Goal: Find specific page/section: Find specific page/section

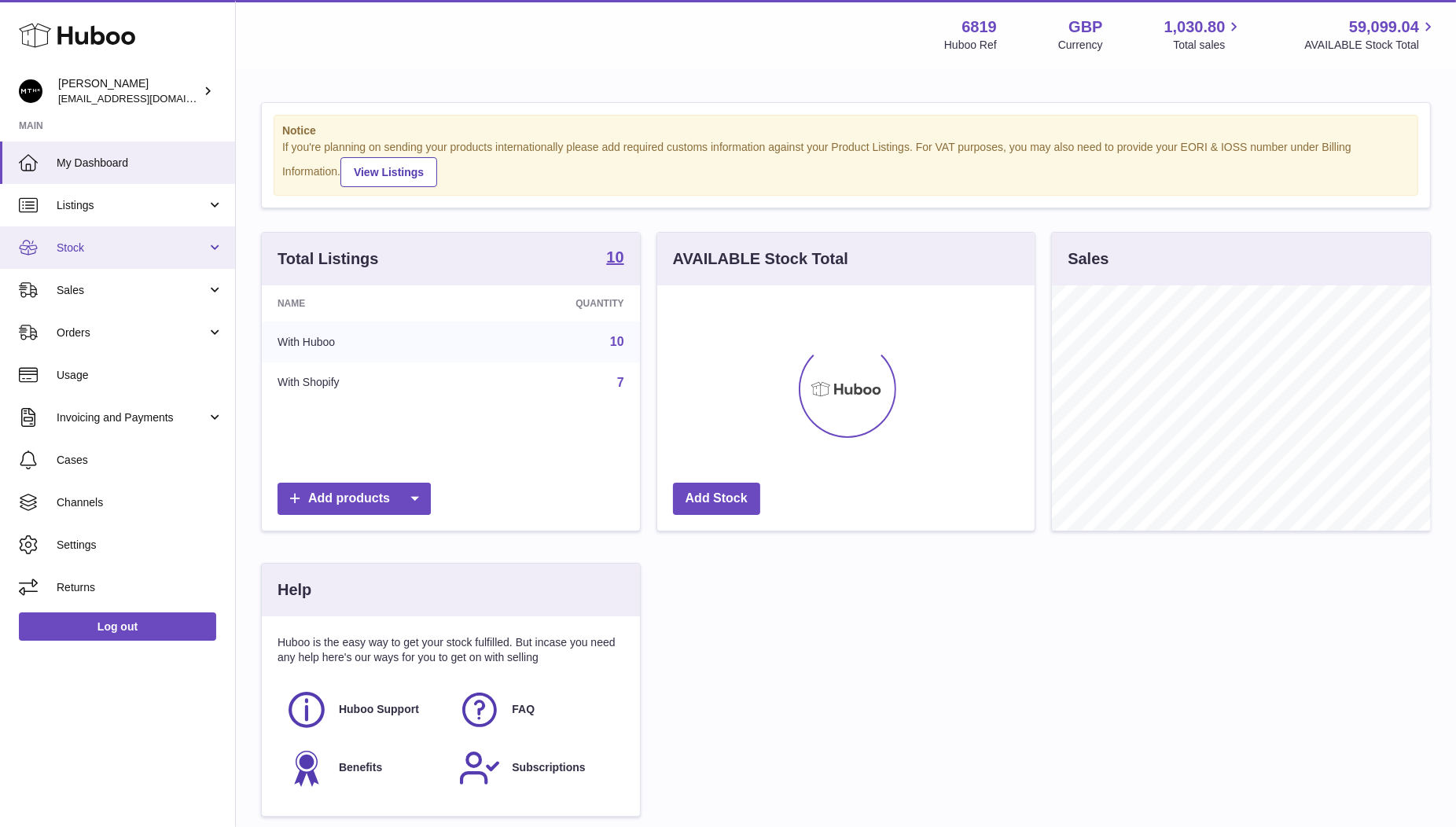
scroll to position [244, 378]
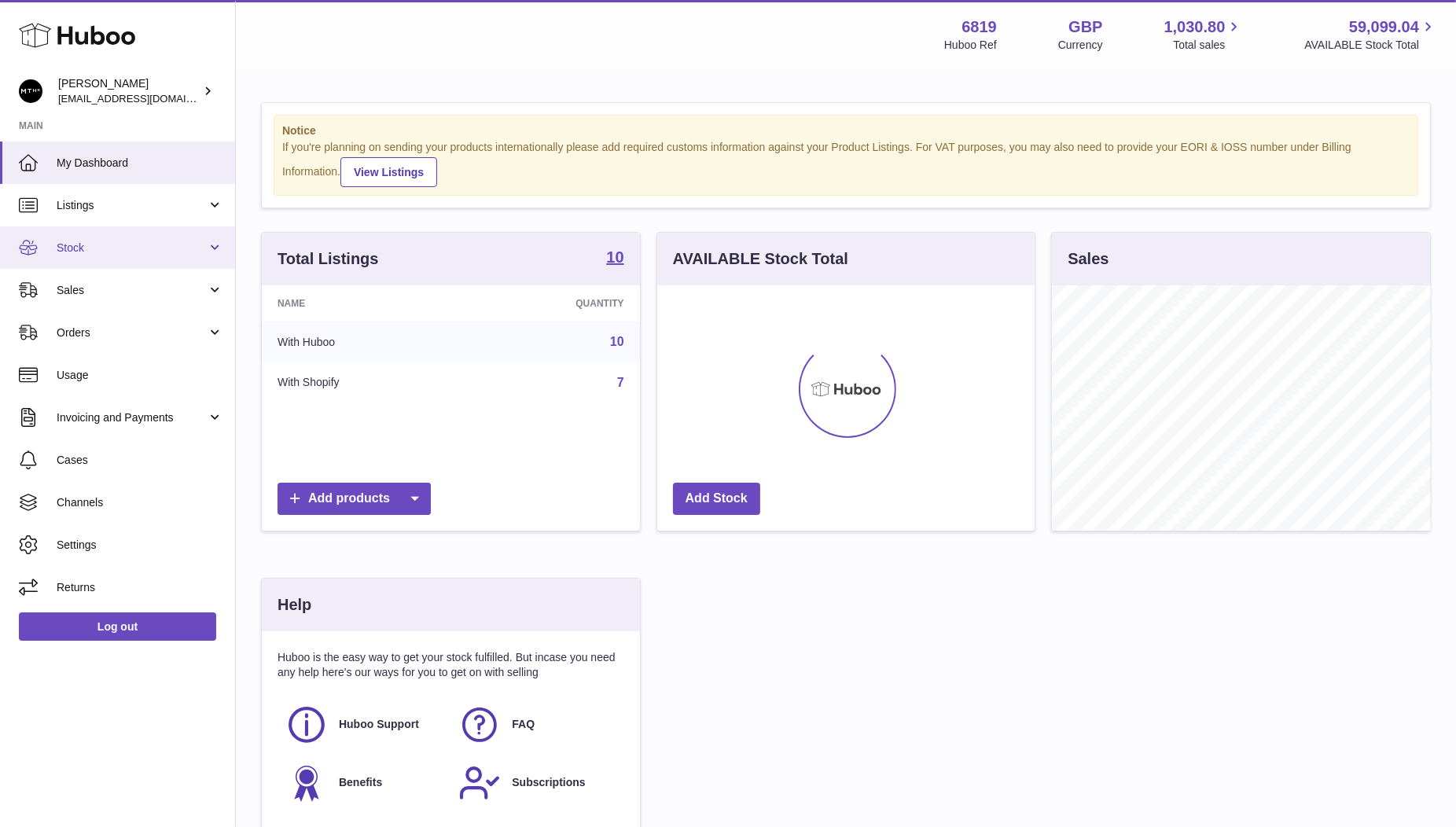
click at [90, 252] on span "Stock" at bounding box center [131, 248] width 150 height 15
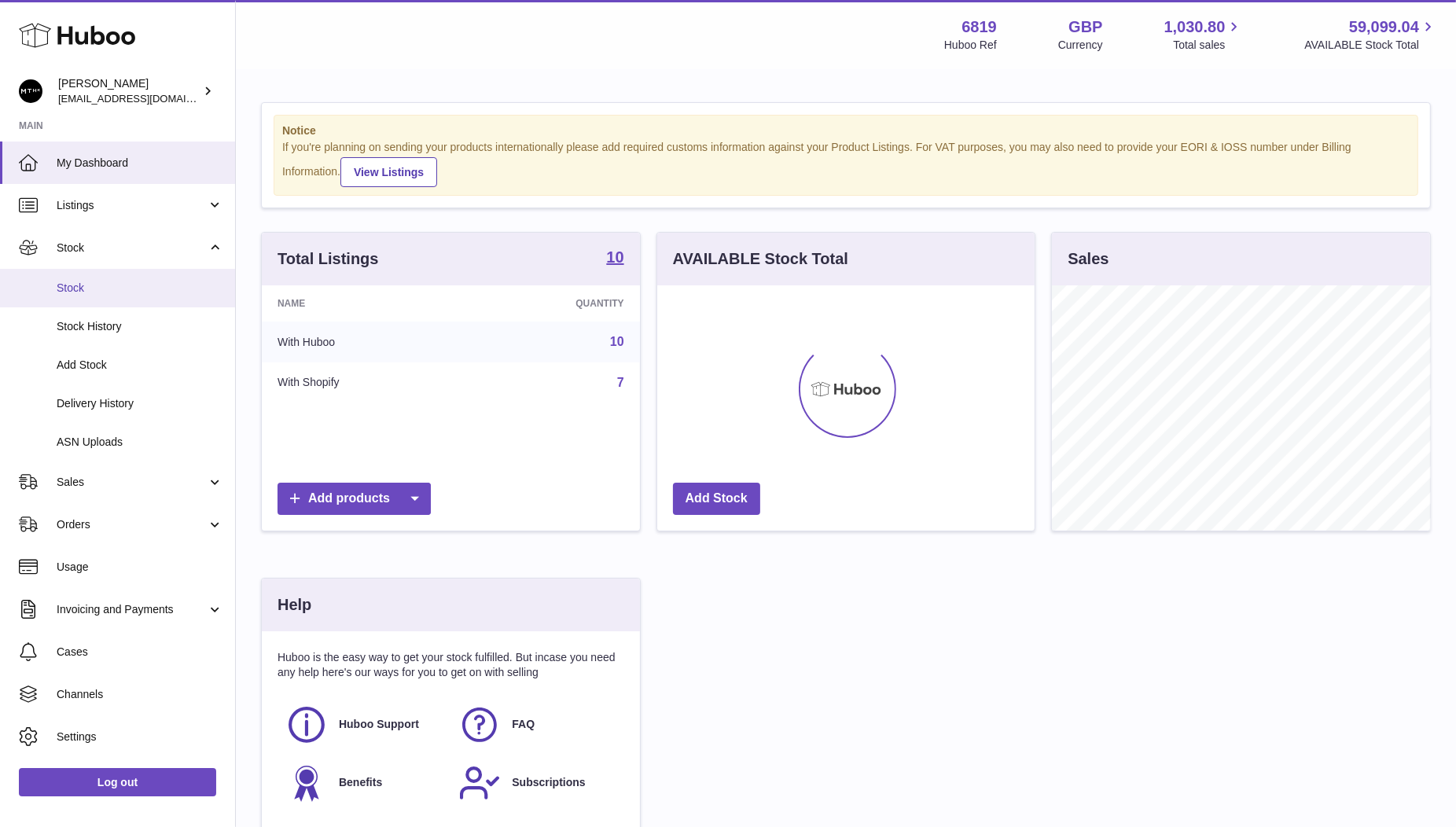
click at [85, 282] on span "Stock" at bounding box center [139, 288] width 167 height 15
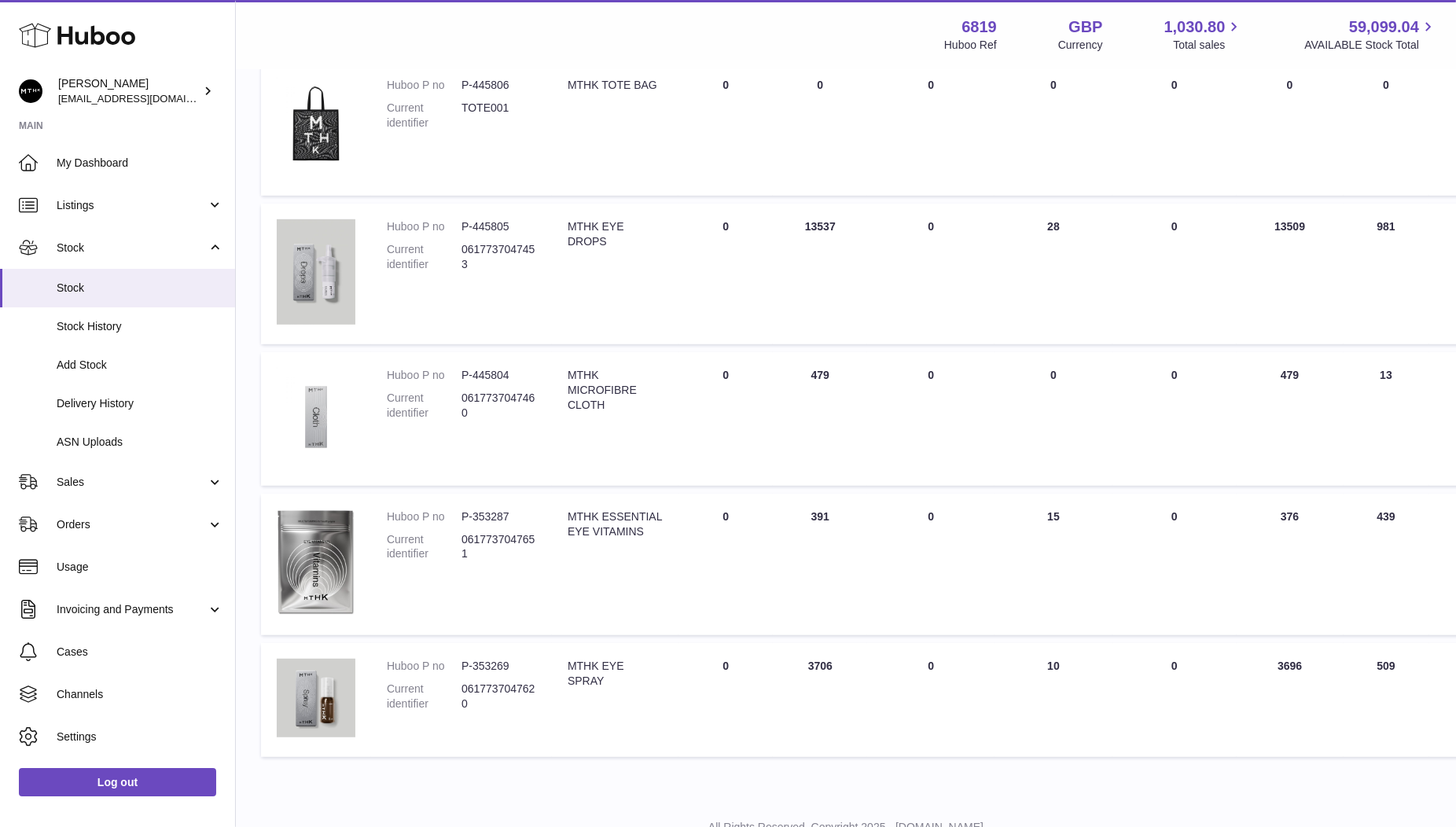
scroll to position [880, 0]
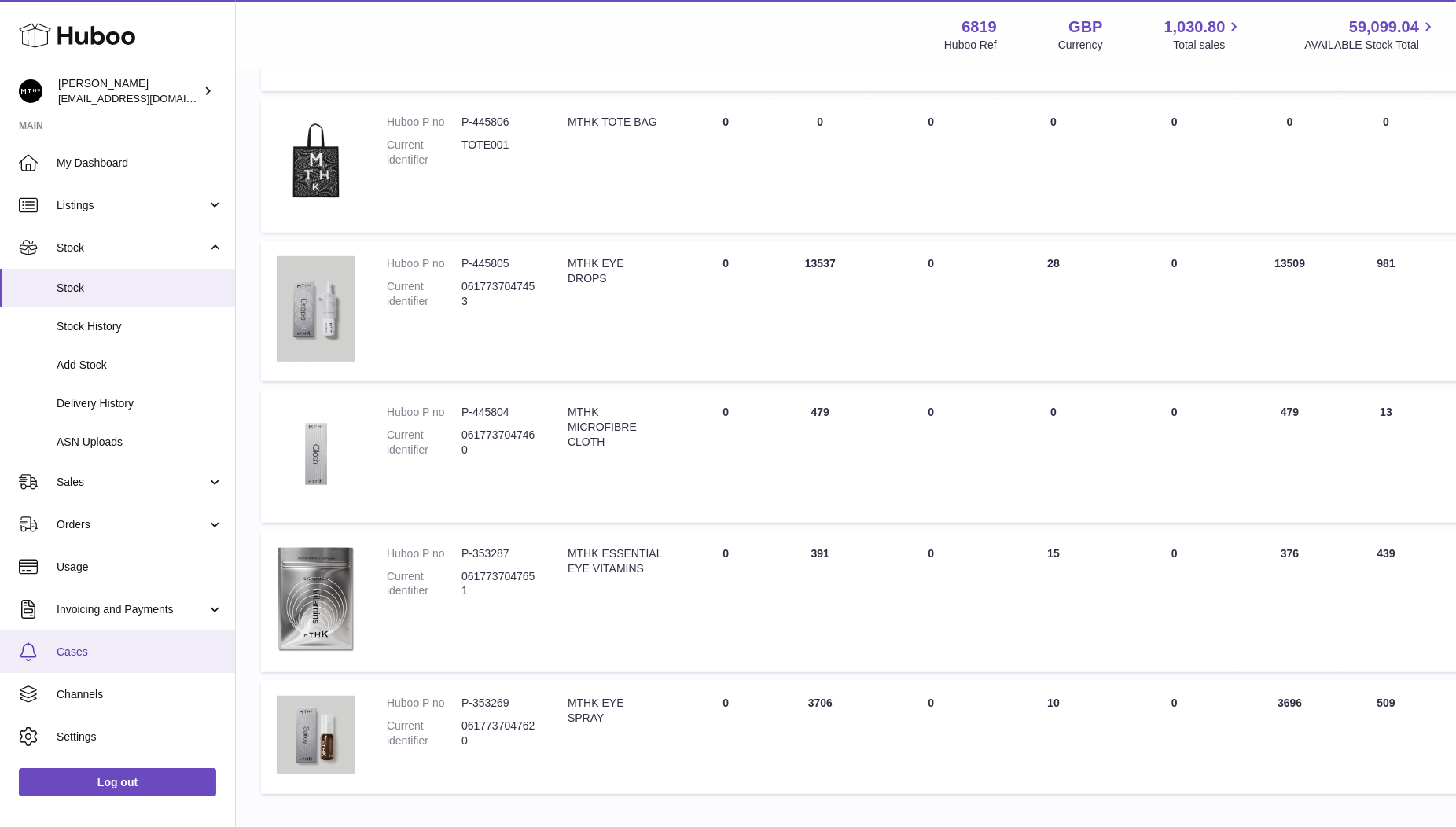
click at [86, 655] on span "Cases" at bounding box center [139, 652] width 167 height 15
